Goal: Task Accomplishment & Management: Use online tool/utility

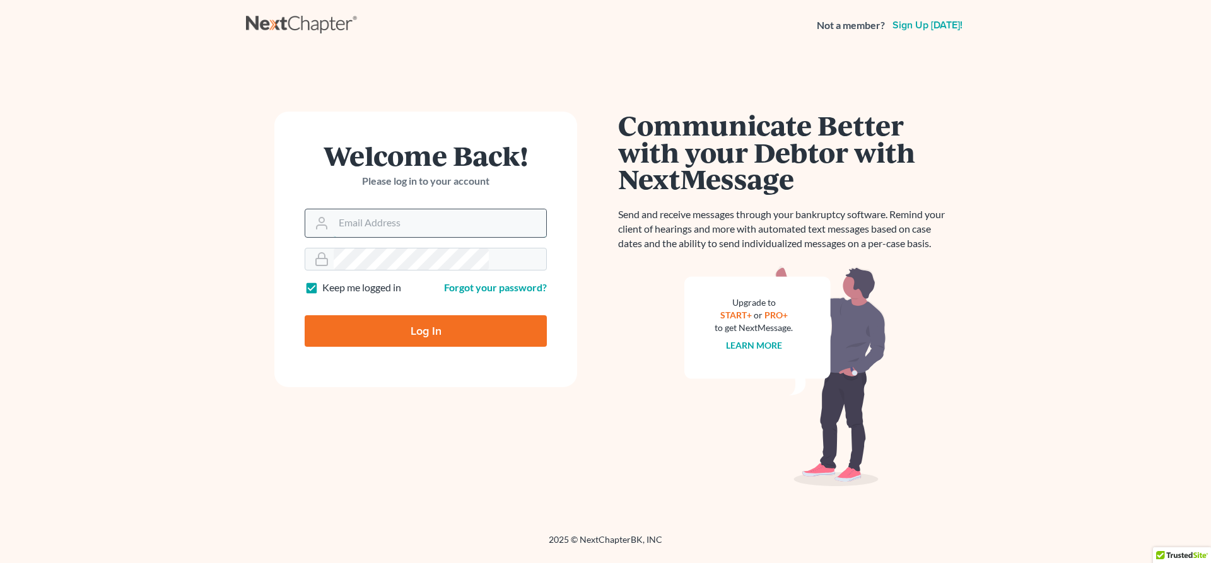
click at [379, 209] on input "Email Address" at bounding box center [440, 223] width 213 height 28
click at [383, 209] on input "Email Address" at bounding box center [440, 223] width 213 height 28
type input "jeffsw@4bankruptcy.com"
click at [407, 315] on input "Log In" at bounding box center [426, 331] width 242 height 32
type input "Thinking..."
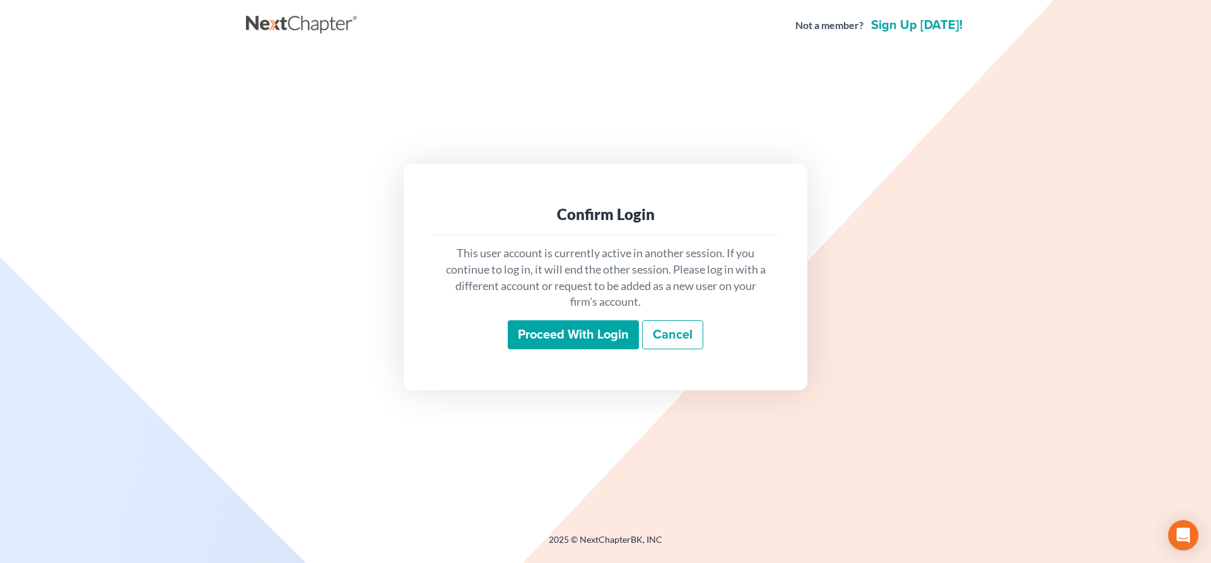
click at [569, 326] on input "Proceed with login" at bounding box center [573, 334] width 131 height 29
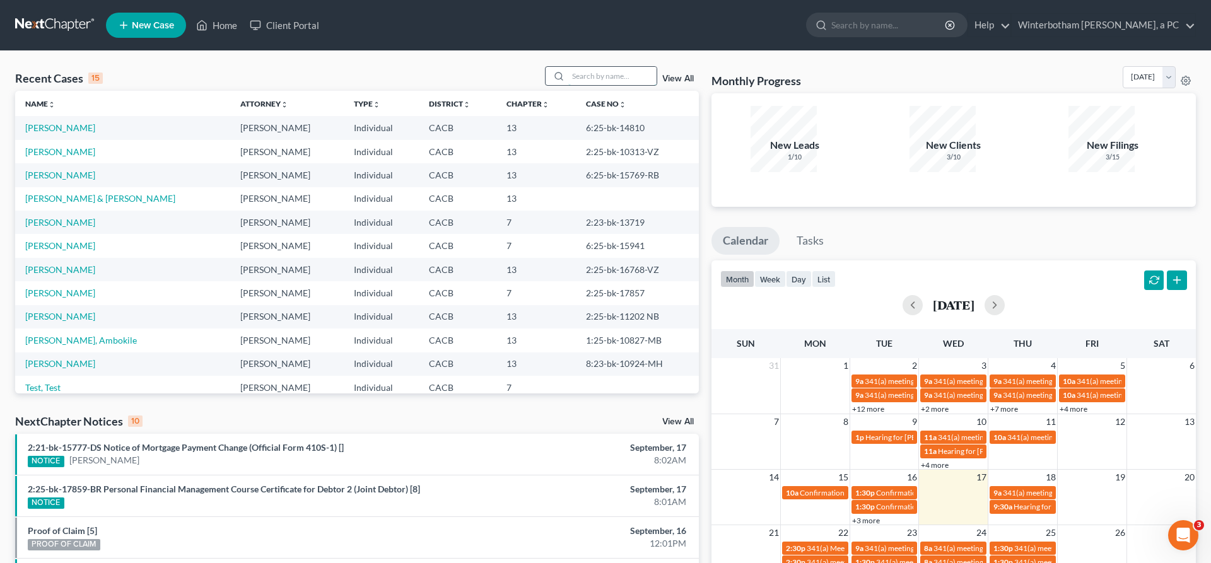
click at [624, 67] on input "search" at bounding box center [612, 76] width 88 height 18
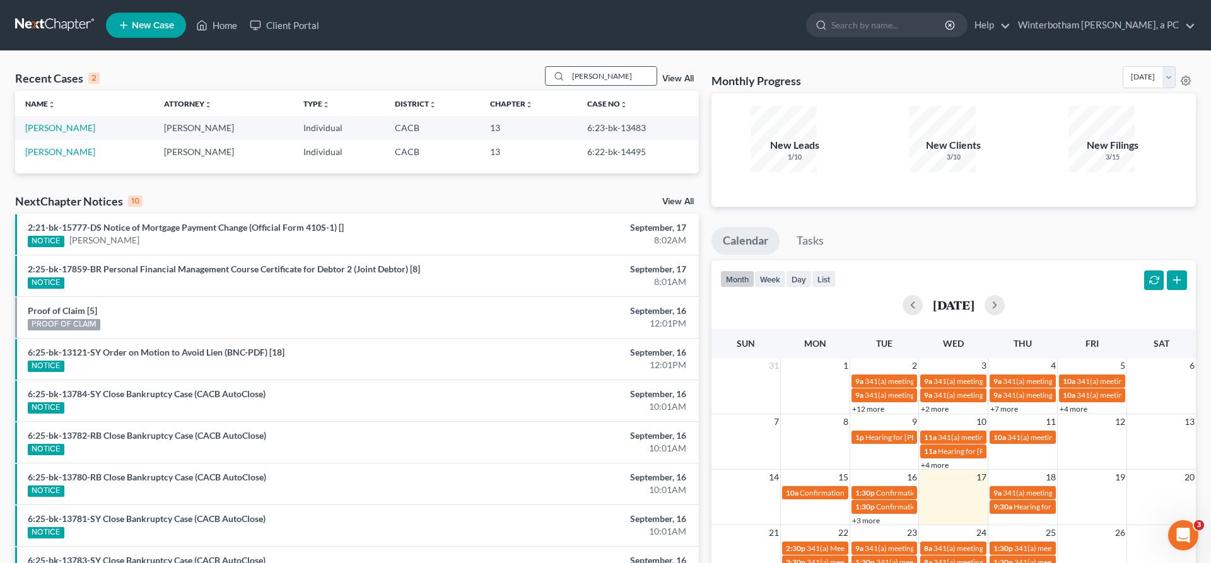
type input "[PERSON_NAME]"
click at [50, 122] on link "[PERSON_NAME]" at bounding box center [60, 127] width 70 height 11
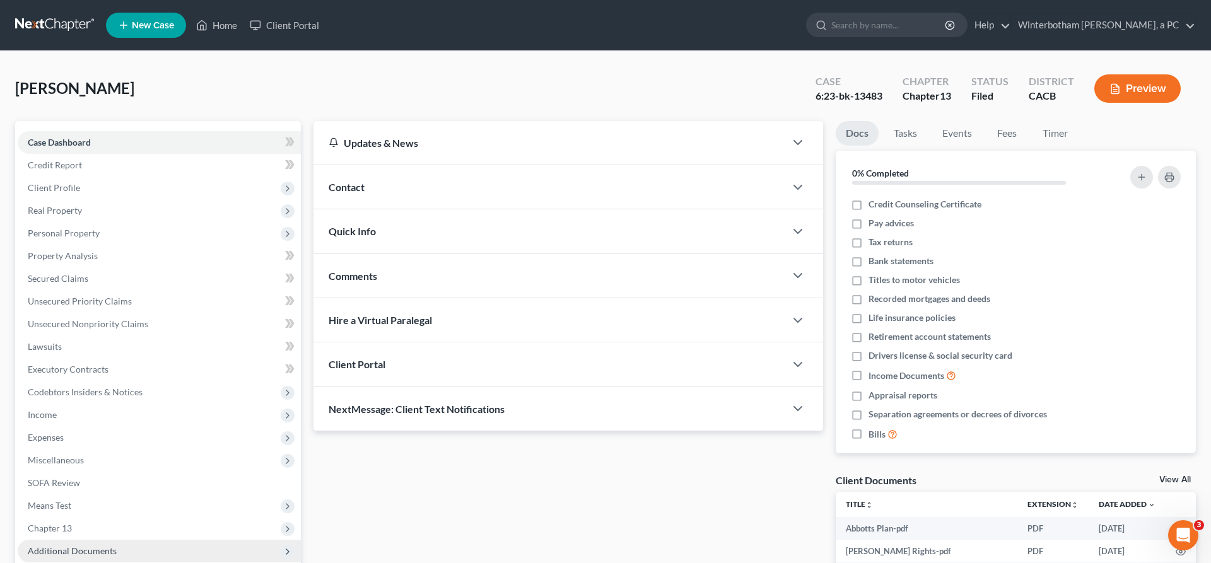
click at [68, 545] on span "Additional Documents" at bounding box center [72, 550] width 89 height 11
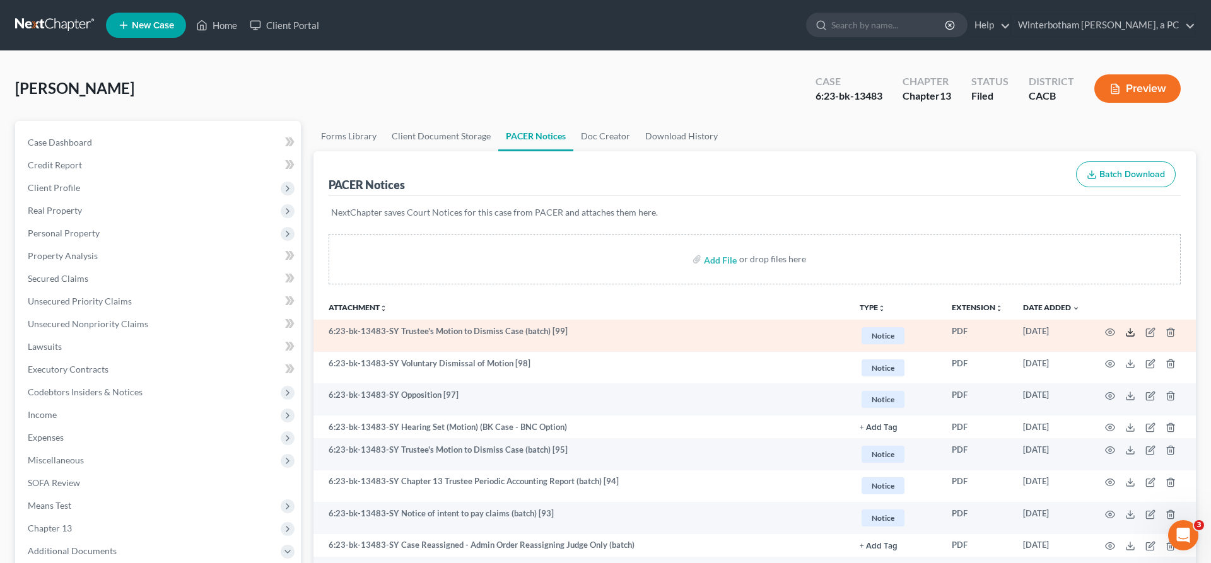
click at [1130, 329] on line at bounding box center [1130, 331] width 0 height 5
